Goal: Find specific page/section: Find specific page/section

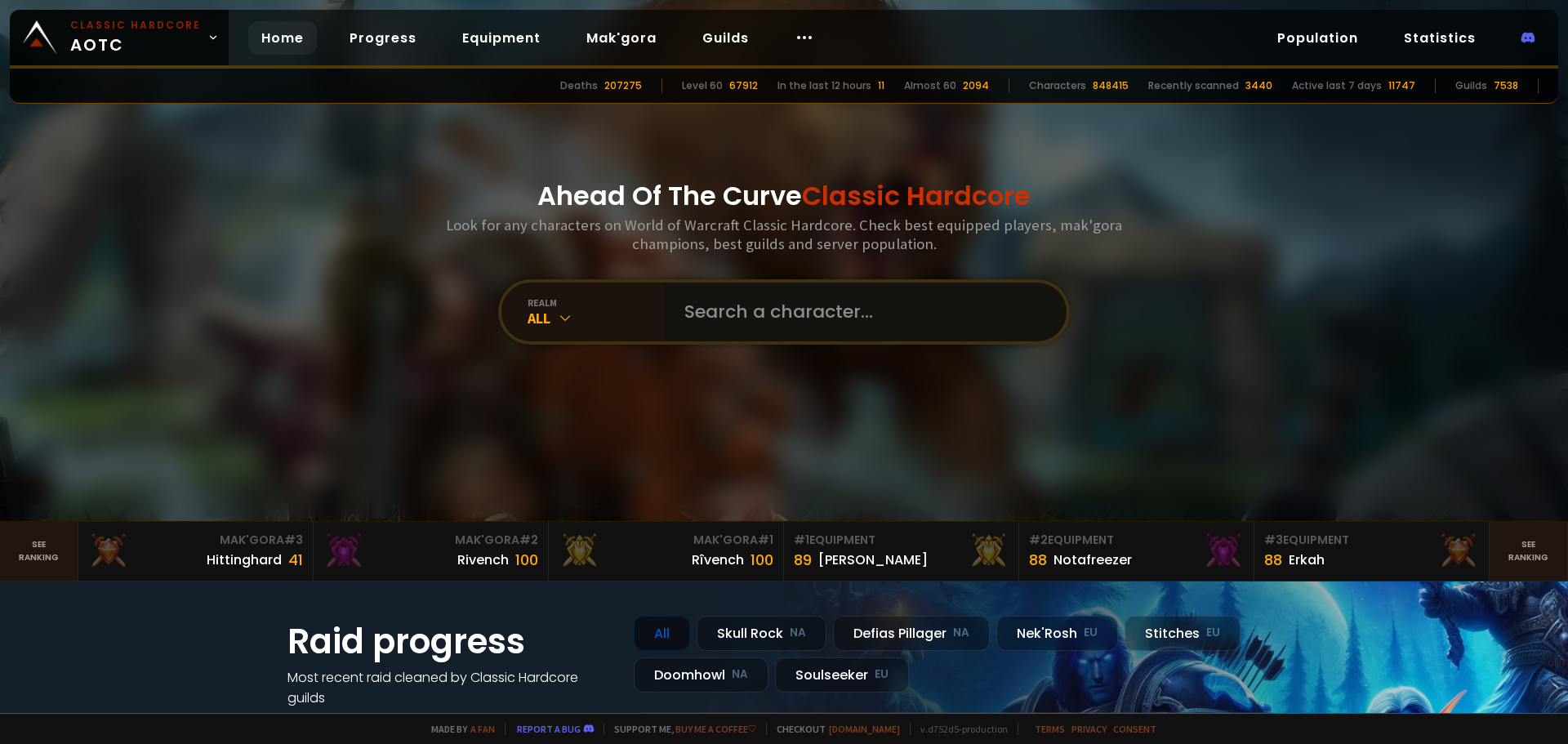
click at [737, 309] on input "text" at bounding box center [861, 312] width 373 height 59
paste input "LFM UBRS [PERSON_NAME]/Rend (MH hr) 1Heal 5Dps"
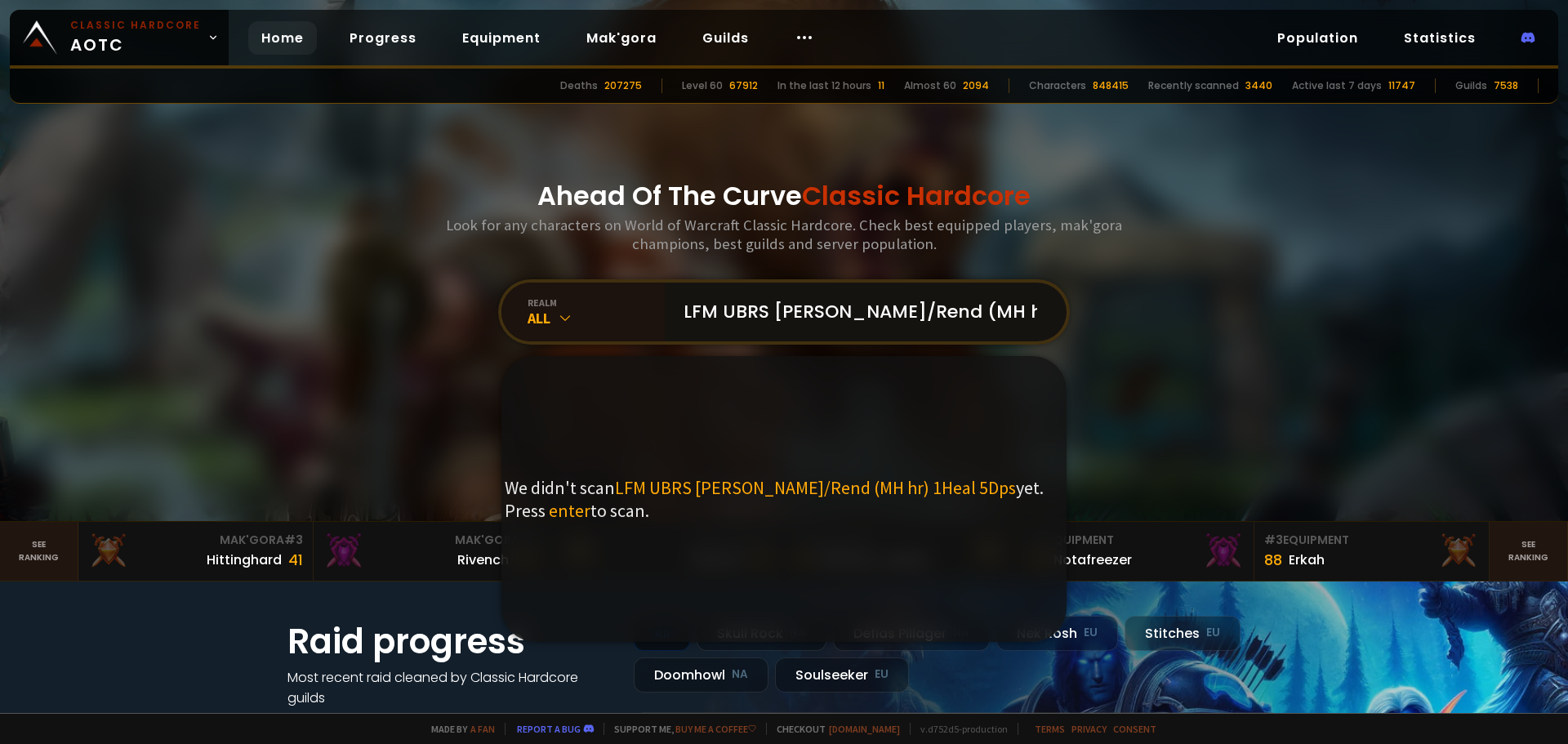
type input "LFM UBRS [PERSON_NAME]/Rend (MH hr) 1Heal 5Dps"
click at [809, 315] on input "LFM UBRS [PERSON_NAME]/Rend (MH hr) 1Heal 5Dps" at bounding box center [861, 312] width 373 height 59
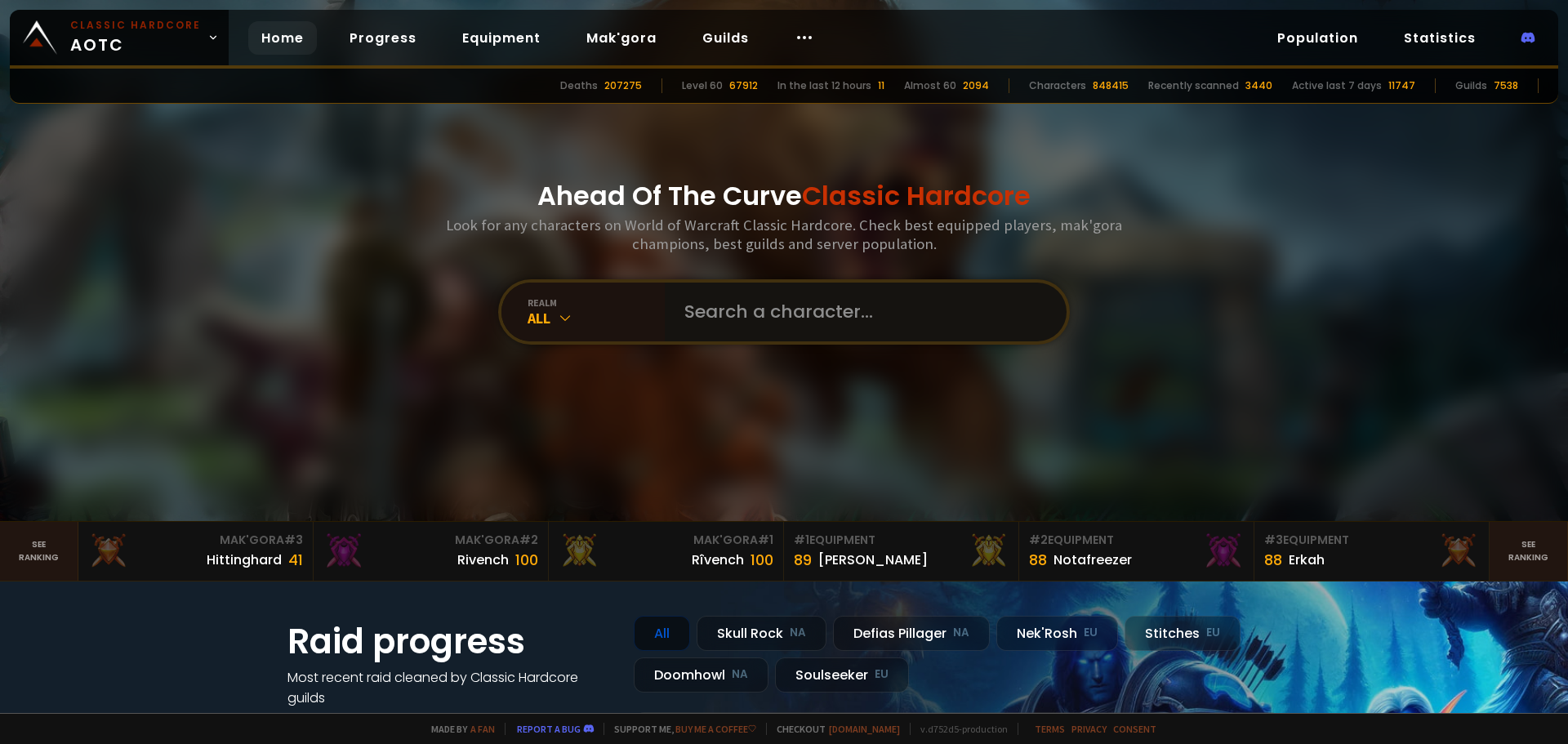
paste input "LFM UBRS [PERSON_NAME]/Rend (MH hr) 1Heal 5Dps"
type input "LFM UBRS [PERSON_NAME]/Rend (MH hr) 1Heal 5Dps"
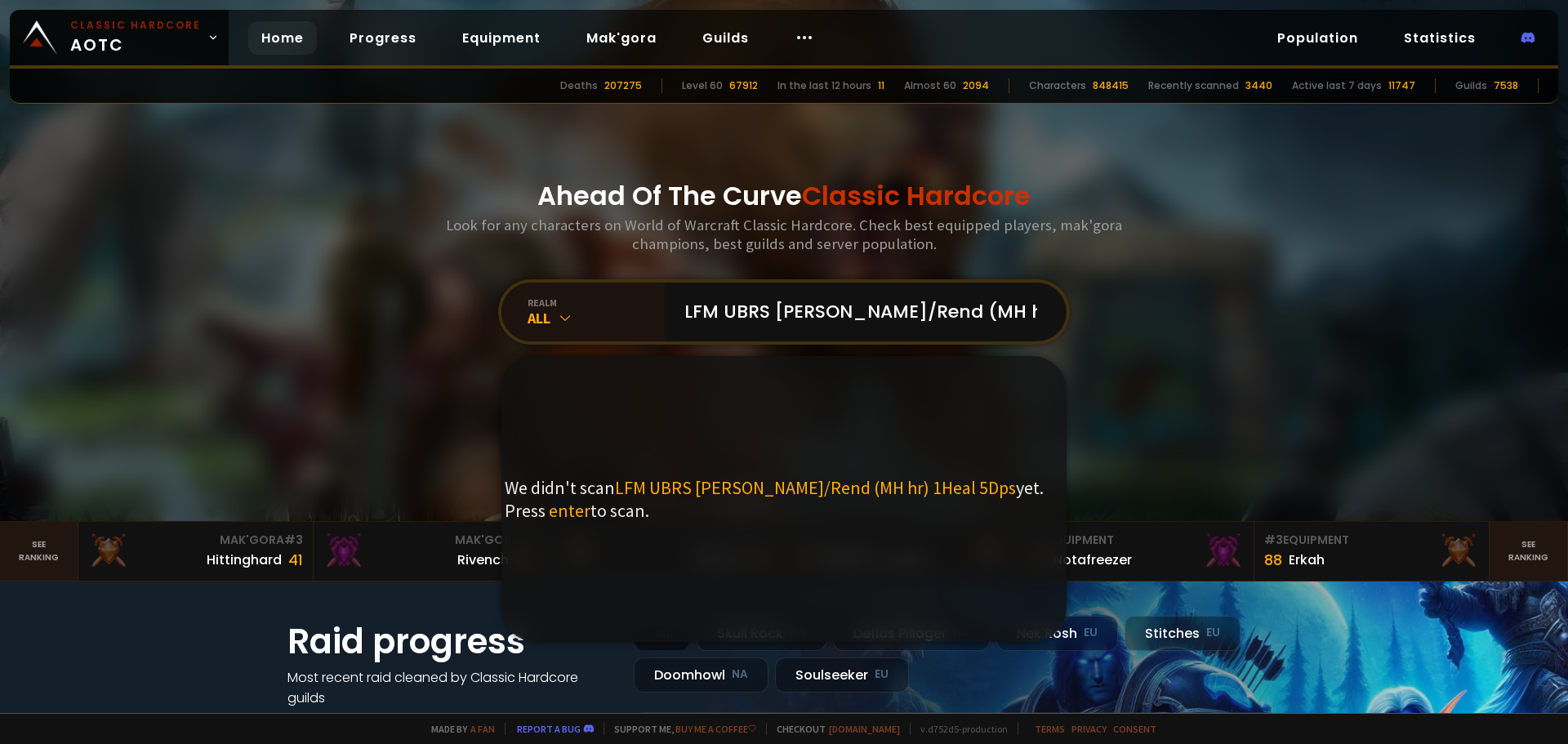
drag, startPoint x: 1040, startPoint y: 316, endPoint x: 476, endPoint y: 336, distance: 564.4
click at [476, 336] on div "Ahead Of The Curve Classic Hardcore Look for any characters on World of Warcraf…" at bounding box center [784, 260] width 984 height 521
click at [755, 309] on input "LFM UBRS [PERSON_NAME]/Rend (MH hr) 1Heal 5Dps" at bounding box center [861, 312] width 373 height 59
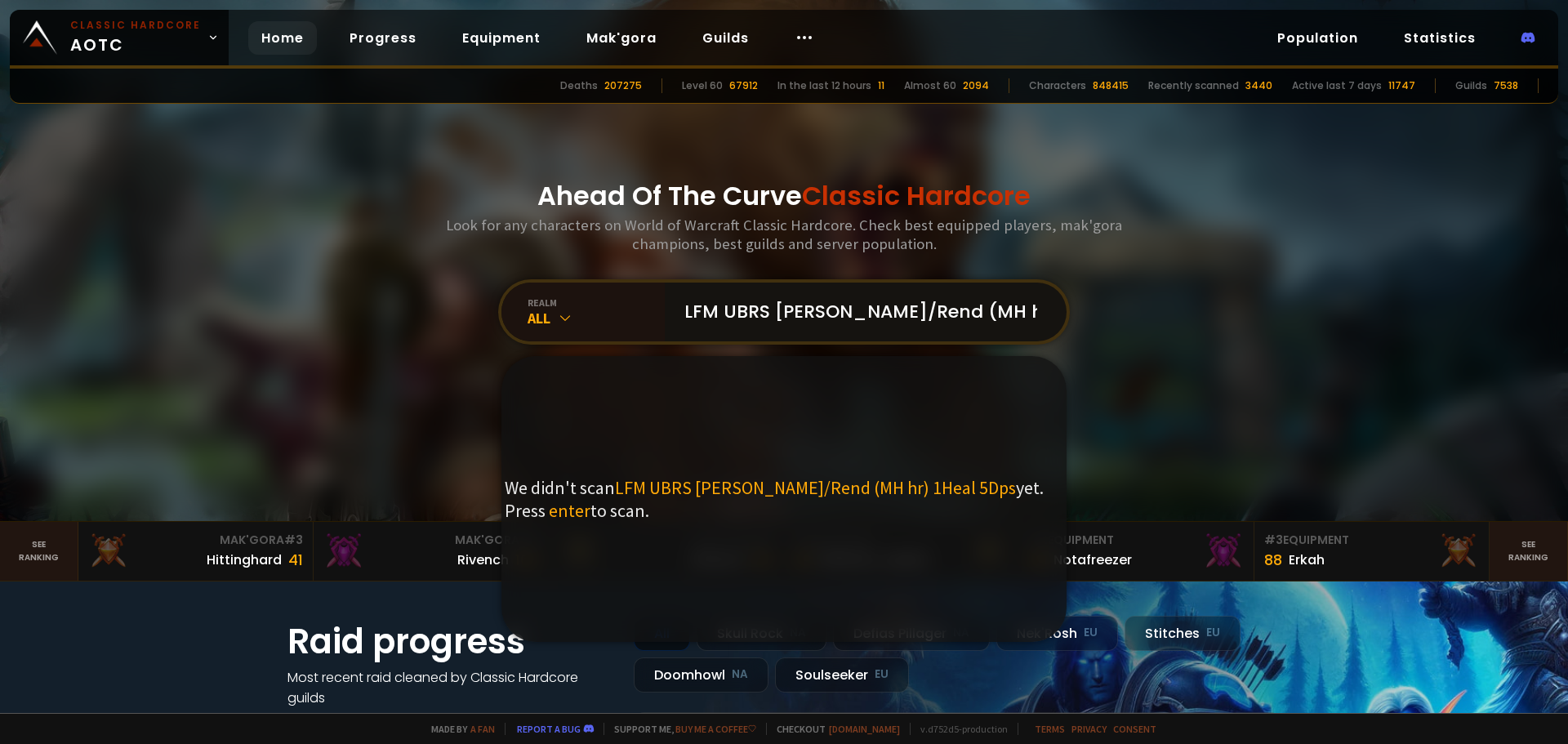
click at [755, 309] on input "LFM UBRS [PERSON_NAME]/Rend (MH hr) 1Heal 5Dps" at bounding box center [861, 312] width 373 height 59
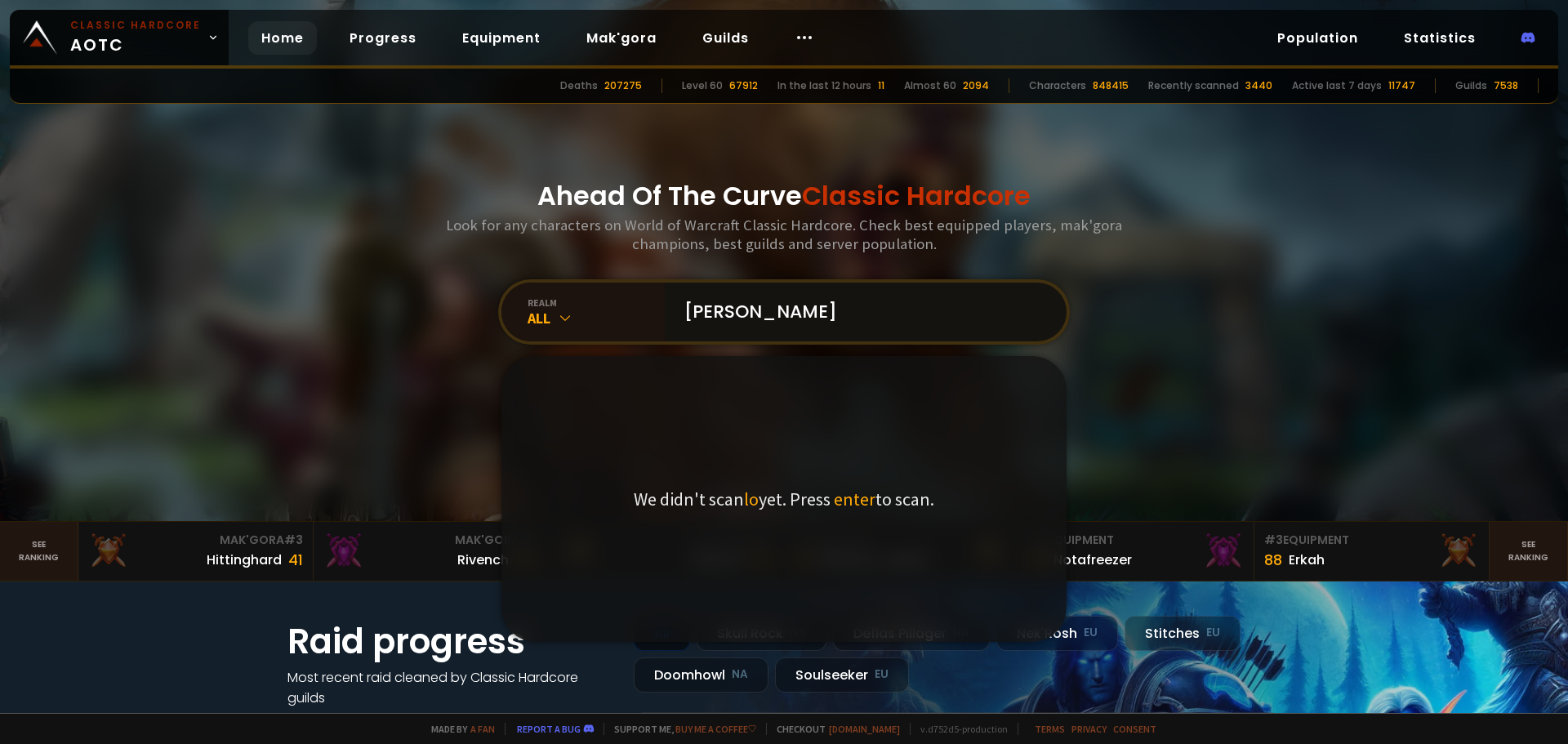
type input "loyal"
